Goal: Check status: Check status

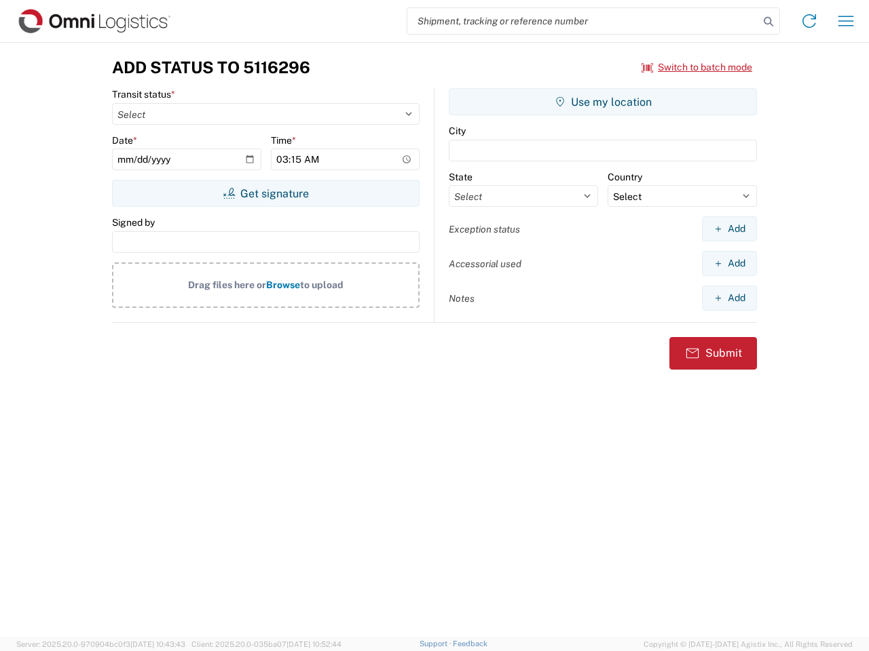
click at [583, 21] on input "search" at bounding box center [583, 21] width 352 height 26
click at [768, 22] on icon at bounding box center [768, 21] width 19 height 19
click at [809, 21] on icon at bounding box center [809, 21] width 22 height 22
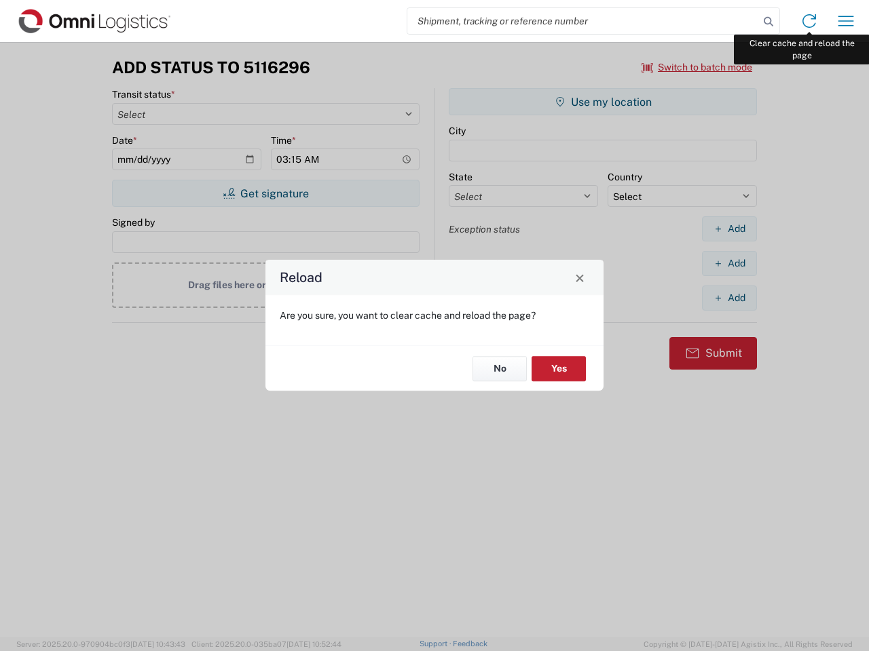
click at [846, 21] on div "Reload Are you sure, you want to clear cache and reload the page? No Yes" at bounding box center [434, 325] width 869 height 651
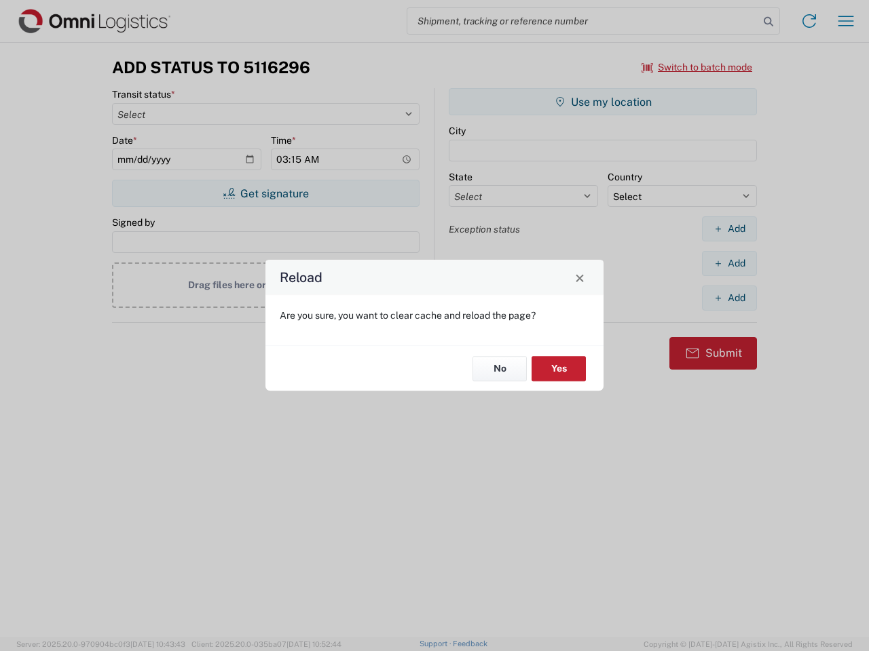
click at [697, 67] on div "Reload Are you sure, you want to clear cache and reload the page? No Yes" at bounding box center [434, 325] width 869 height 651
click at [265, 193] on div "Reload Are you sure, you want to clear cache and reload the page? No Yes" at bounding box center [434, 325] width 869 height 651
click at [603, 102] on div "Reload Are you sure, you want to clear cache and reload the page? No Yes" at bounding box center [434, 325] width 869 height 651
click at [729, 229] on div "Reload Are you sure, you want to clear cache and reload the page? No Yes" at bounding box center [434, 325] width 869 height 651
click at [729, 263] on div "Reload Are you sure, you want to clear cache and reload the page? No Yes" at bounding box center [434, 325] width 869 height 651
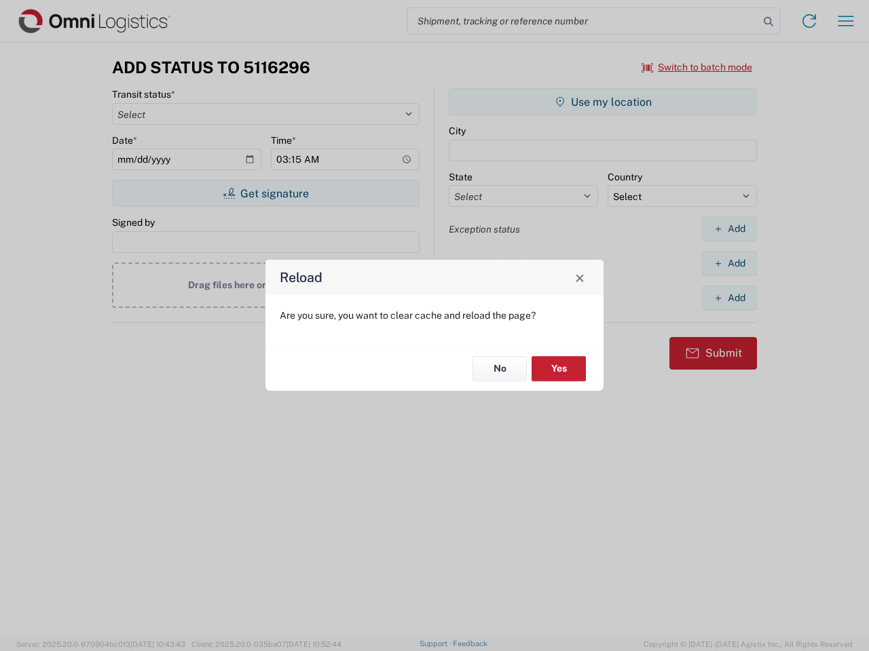
click at [729, 298] on div "Reload Are you sure, you want to clear cache and reload the page? No Yes" at bounding box center [434, 325] width 869 height 651
